Goal: Communication & Community: Answer question/provide support

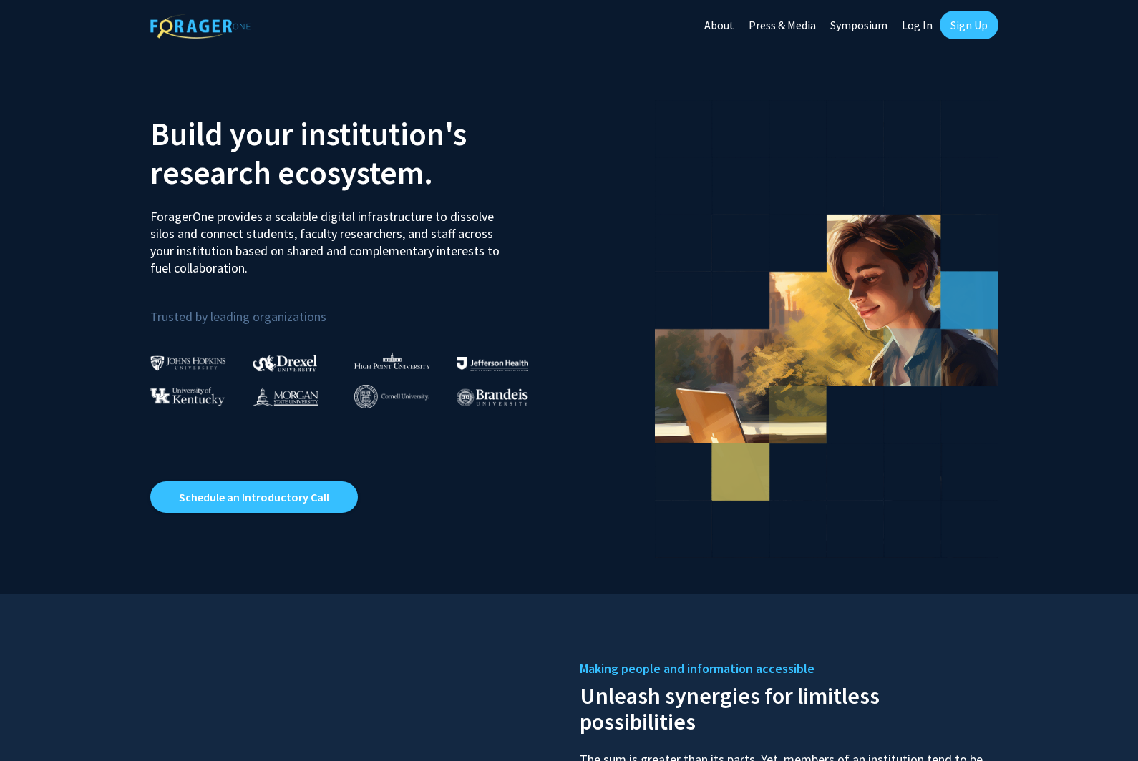
click at [909, 31] on link "Log In" at bounding box center [916, 25] width 45 height 50
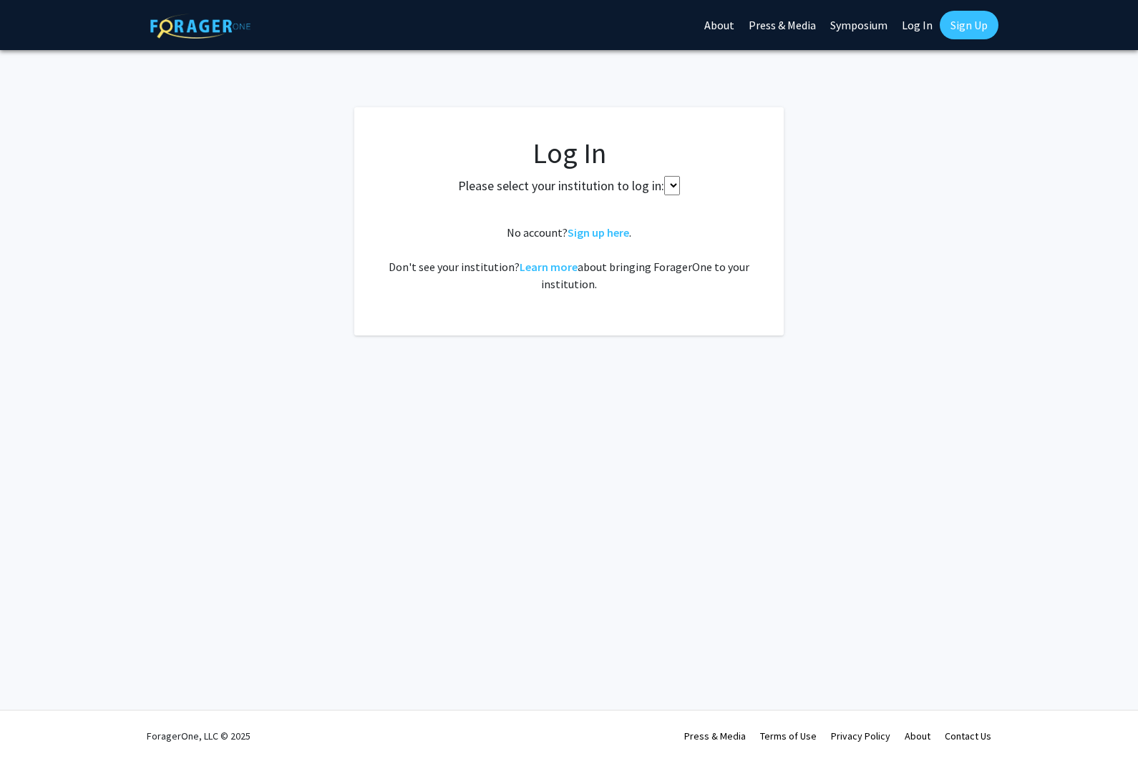
select select
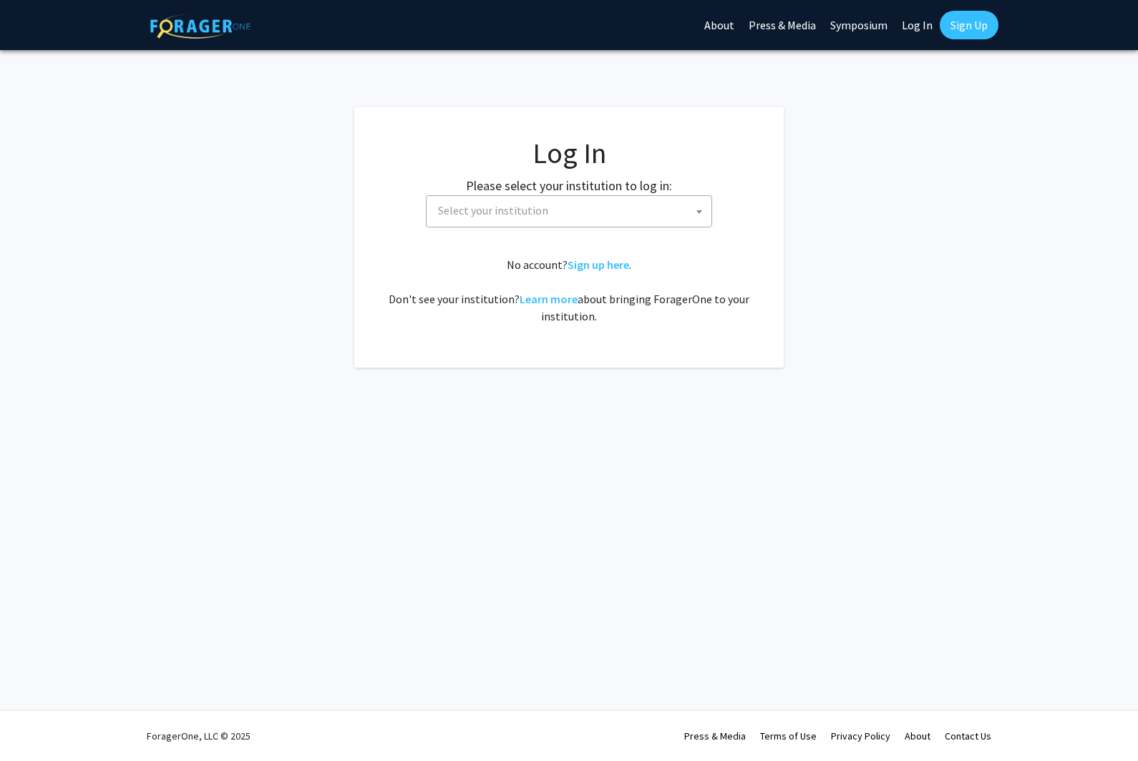
click at [656, 198] on span "Select your institution" at bounding box center [571, 210] width 279 height 29
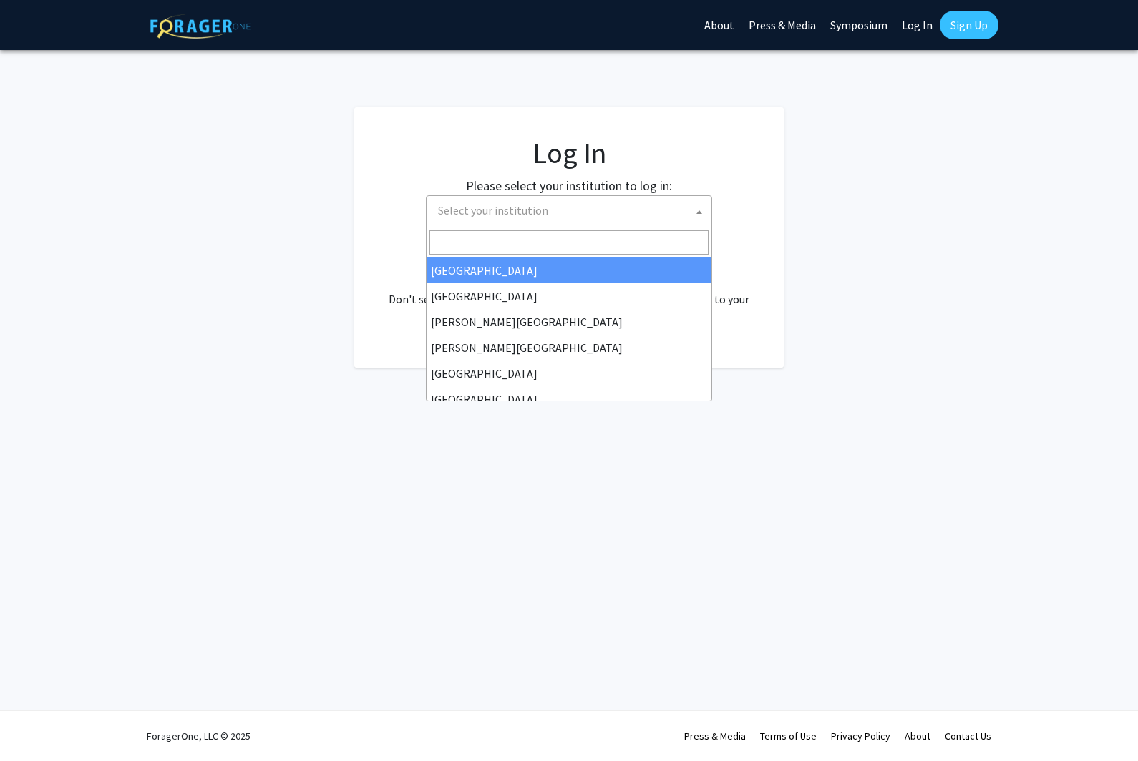
click at [616, 248] on input "Search" at bounding box center [568, 242] width 279 height 24
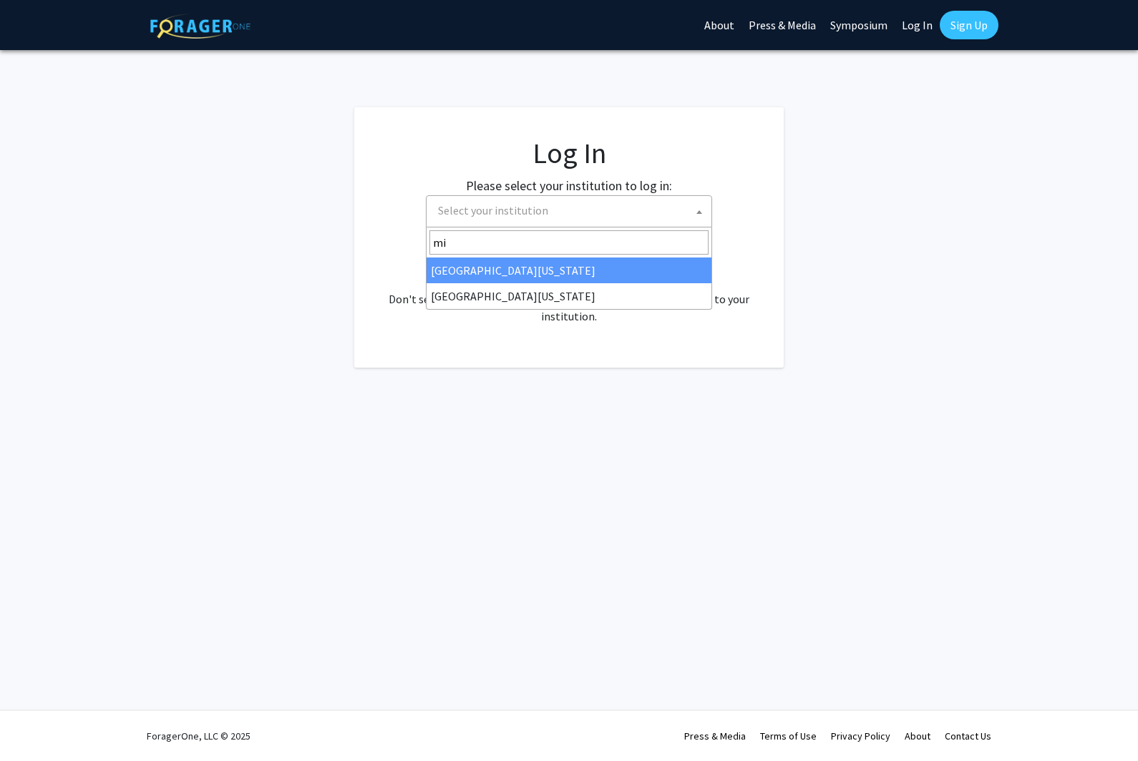
type input "mis"
select select "33"
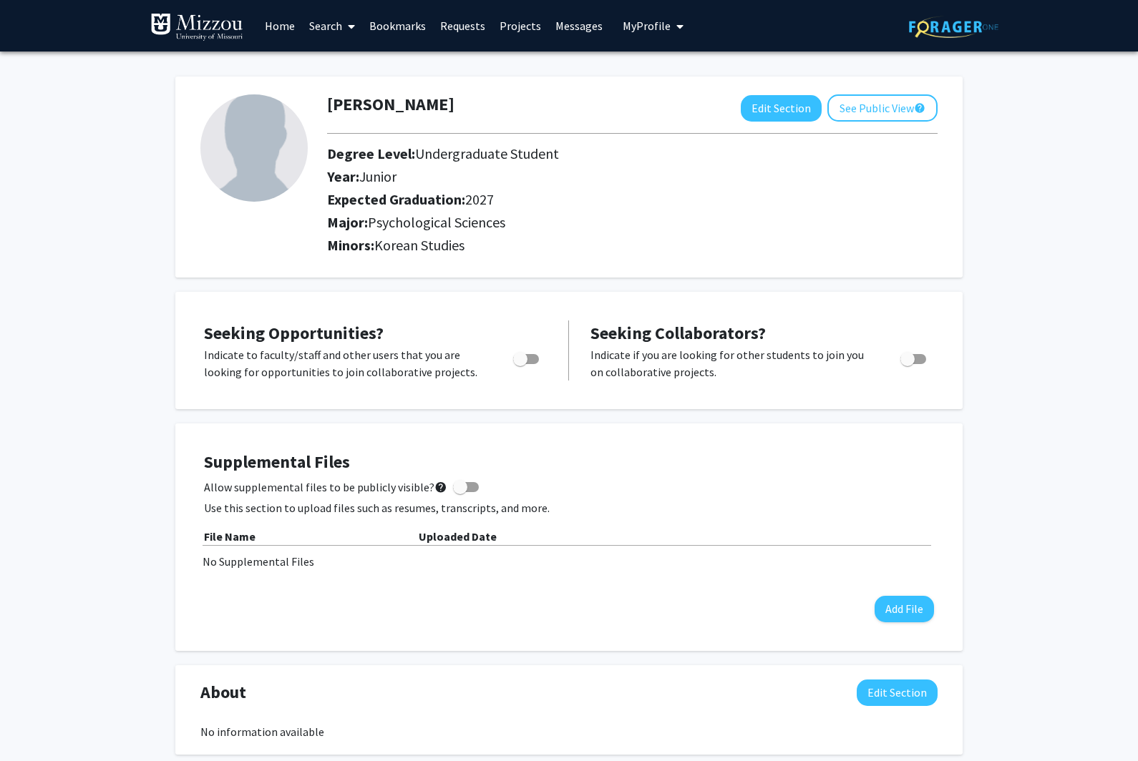
click at [468, 31] on link "Requests" at bounding box center [462, 26] width 59 height 50
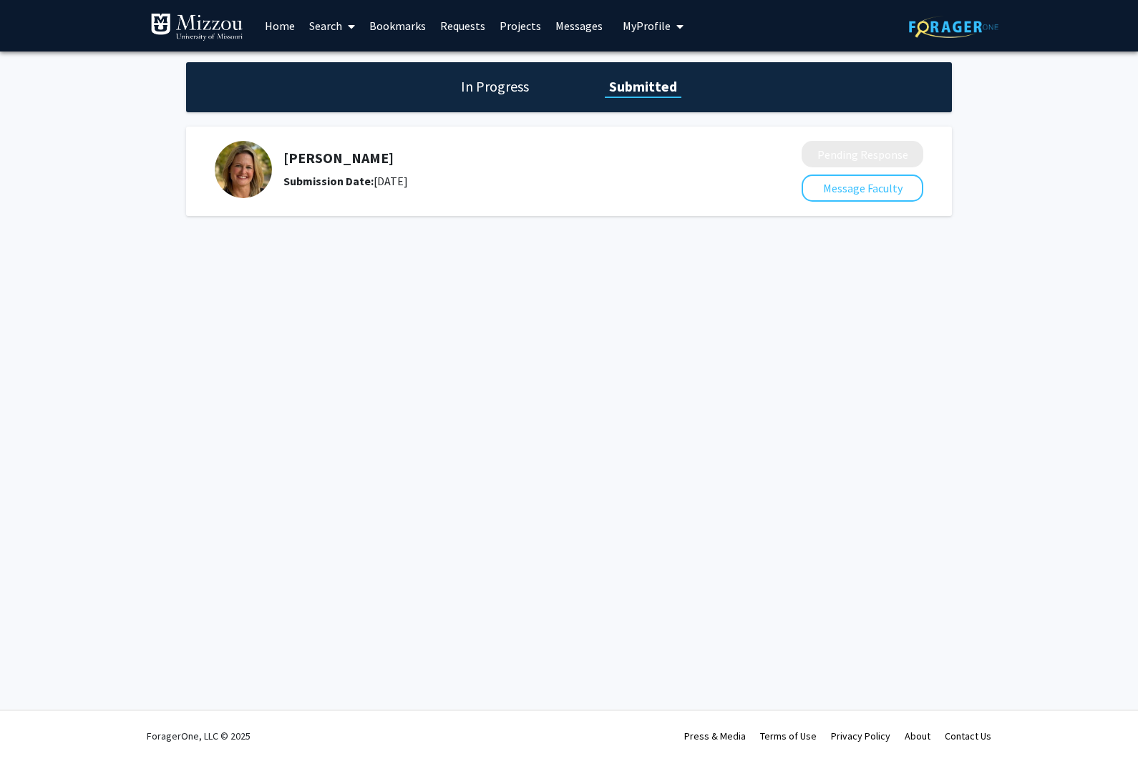
click at [871, 192] on button "Message Faculty" at bounding box center [862, 188] width 122 height 27
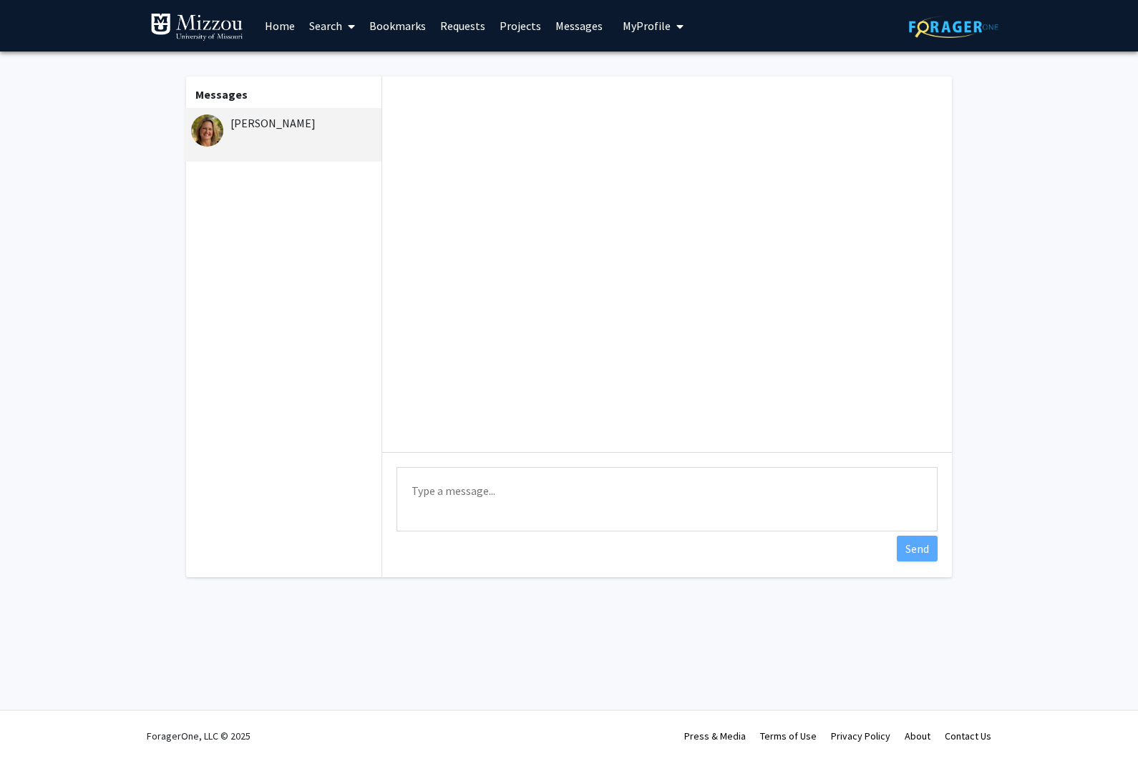
click at [686, 484] on textarea "Type a message" at bounding box center [666, 499] width 541 height 64
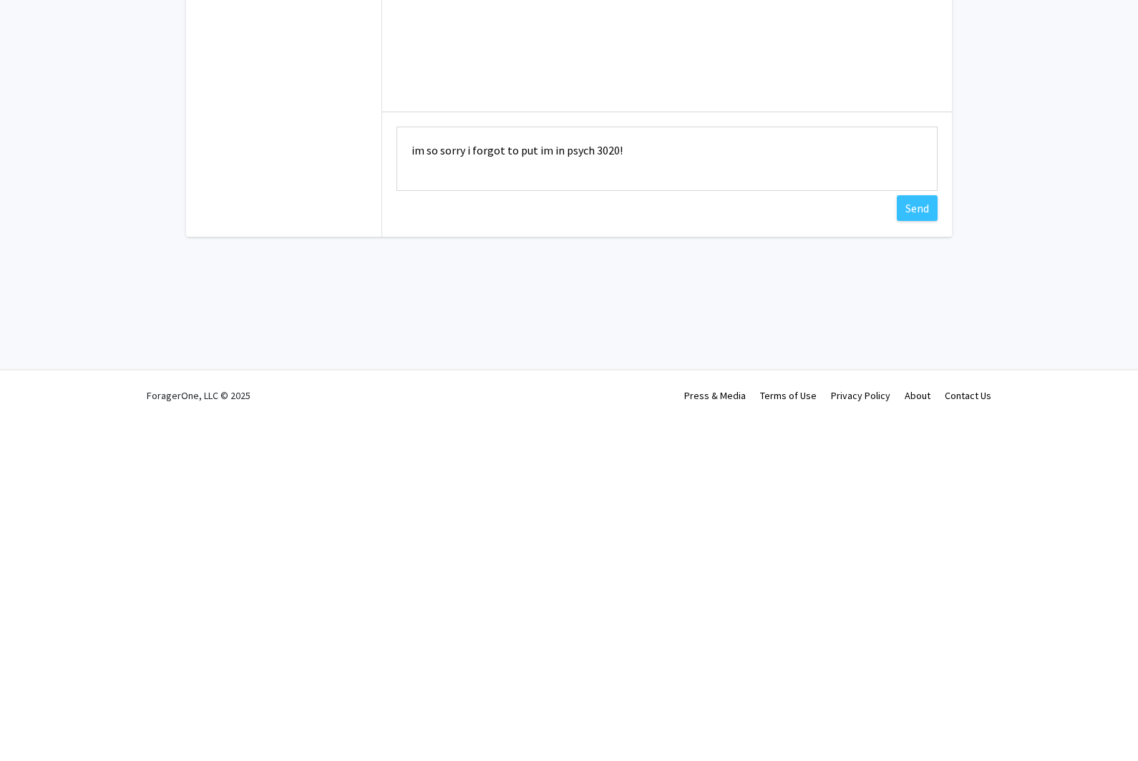
type textarea "im so sorry i forgot to put im in psych 3020!"
click at [919, 536] on button "Send" at bounding box center [916, 549] width 41 height 26
